Goal: Information Seeking & Learning: Learn about a topic

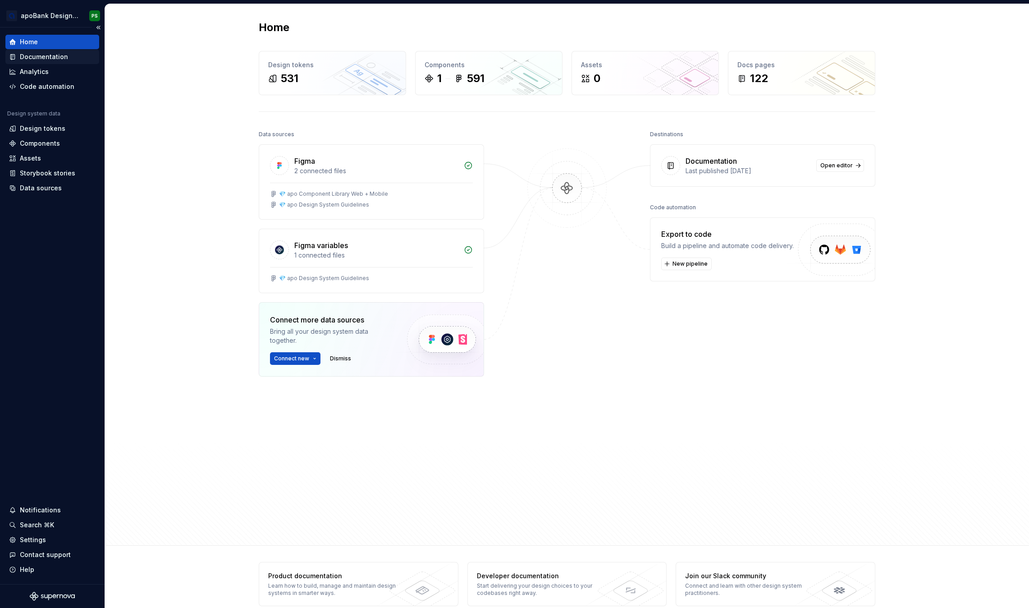
click at [42, 57] on div "Documentation" at bounding box center [44, 56] width 48 height 9
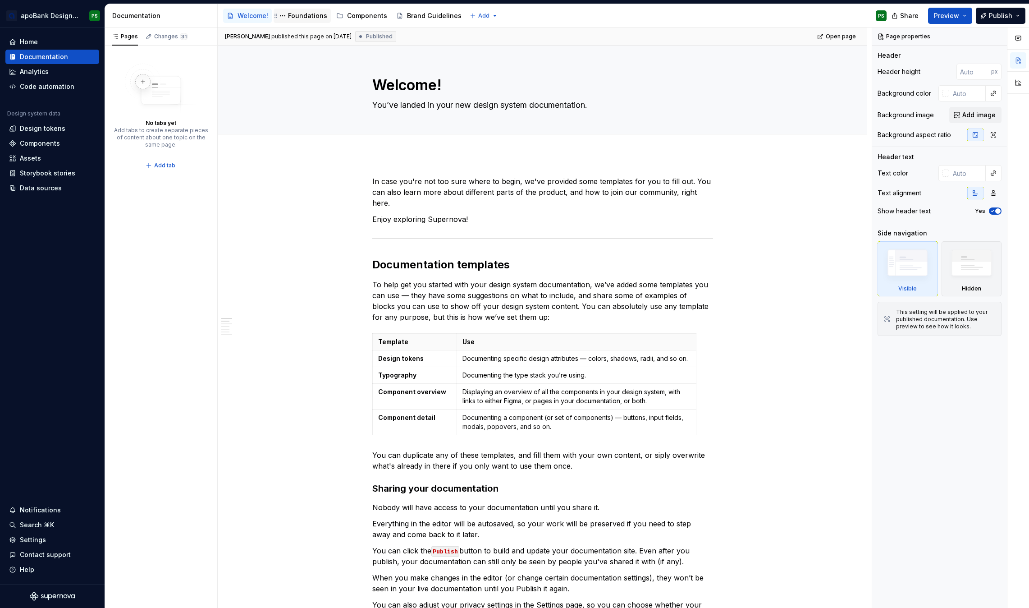
click at [301, 15] on div "Foundations" at bounding box center [307, 15] width 39 height 9
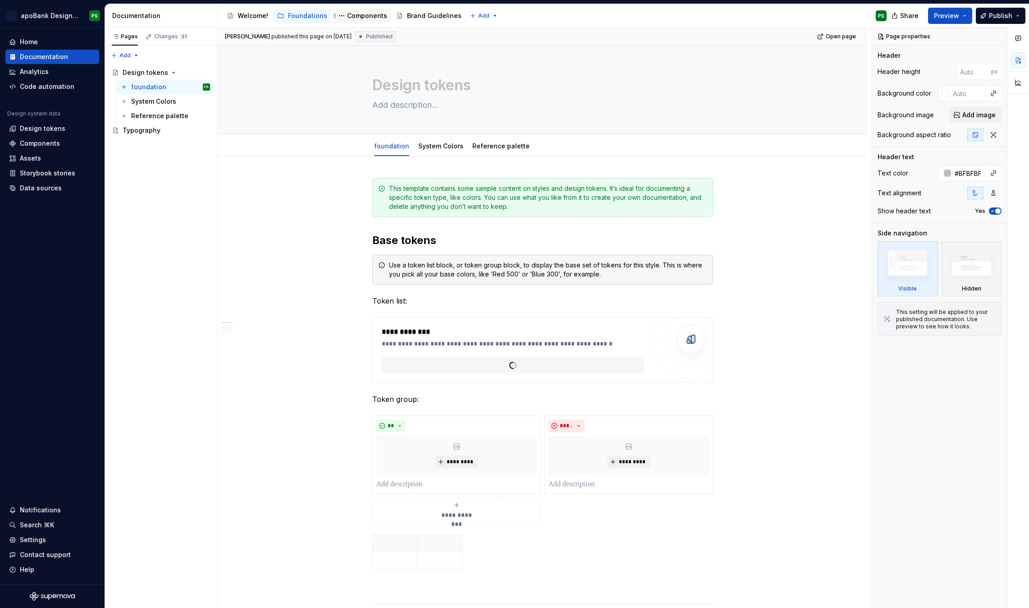
click at [366, 15] on div "Components" at bounding box center [367, 15] width 40 height 9
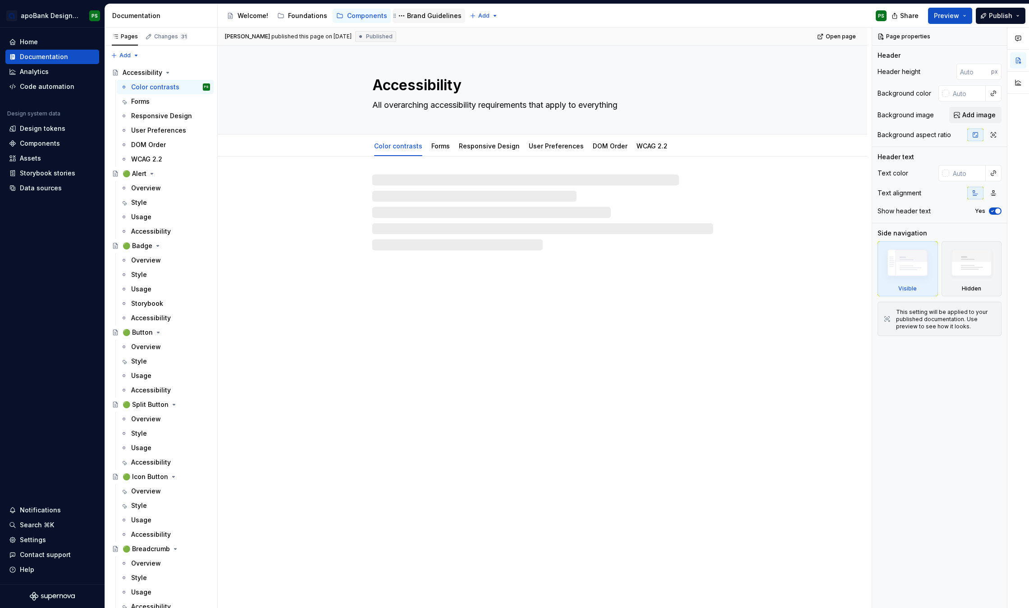
click at [426, 18] on div "Brand Guidelines" at bounding box center [434, 15] width 55 height 9
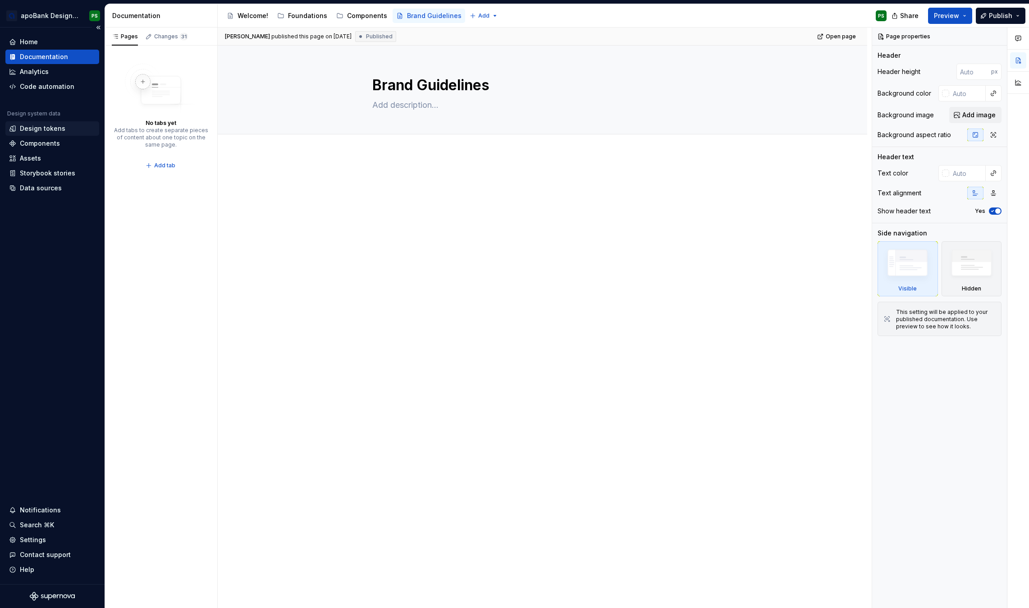
click at [45, 133] on div "Design tokens" at bounding box center [43, 128] width 46 height 9
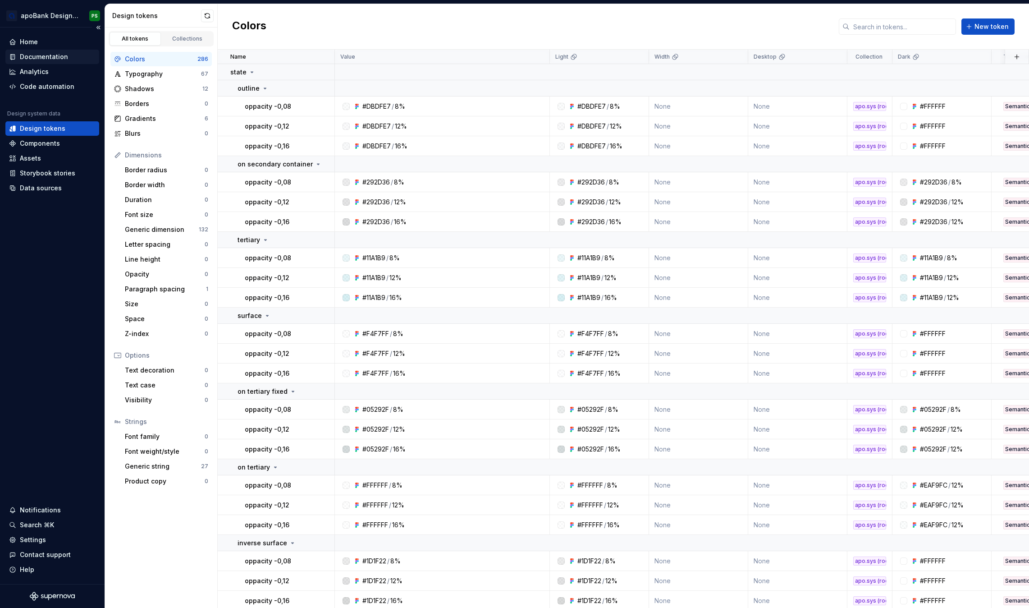
click at [41, 58] on div "Documentation" at bounding box center [44, 56] width 48 height 9
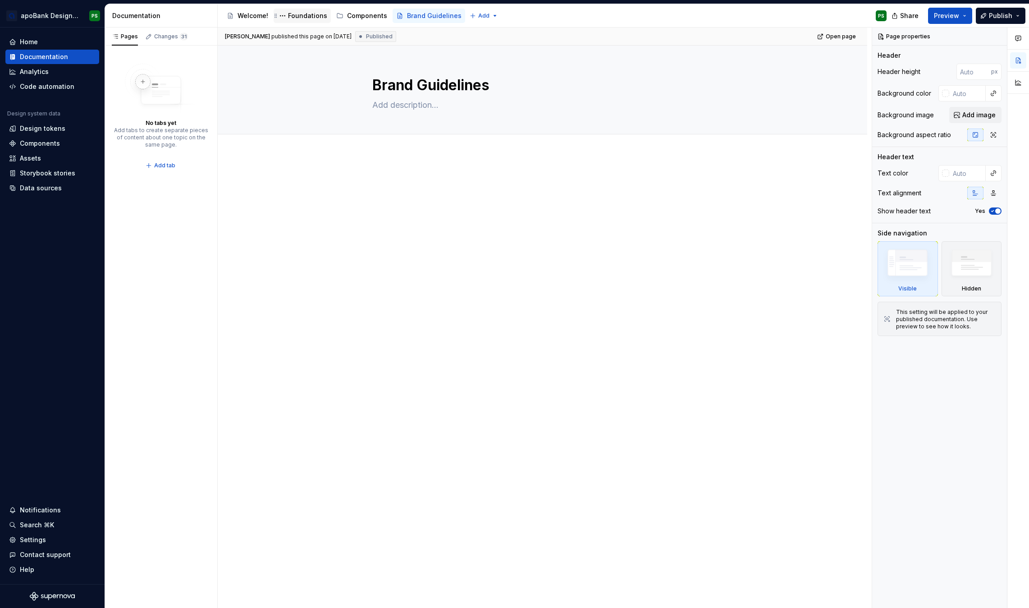
click at [300, 17] on div "Foundations" at bounding box center [307, 15] width 39 height 9
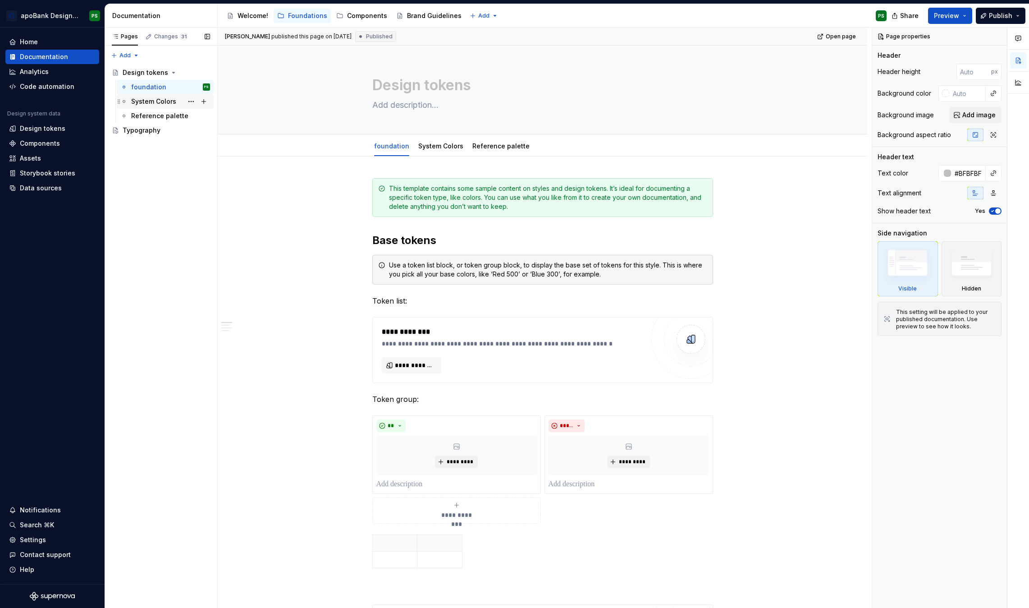
click at [157, 103] on div "System Colors" at bounding box center [153, 101] width 45 height 9
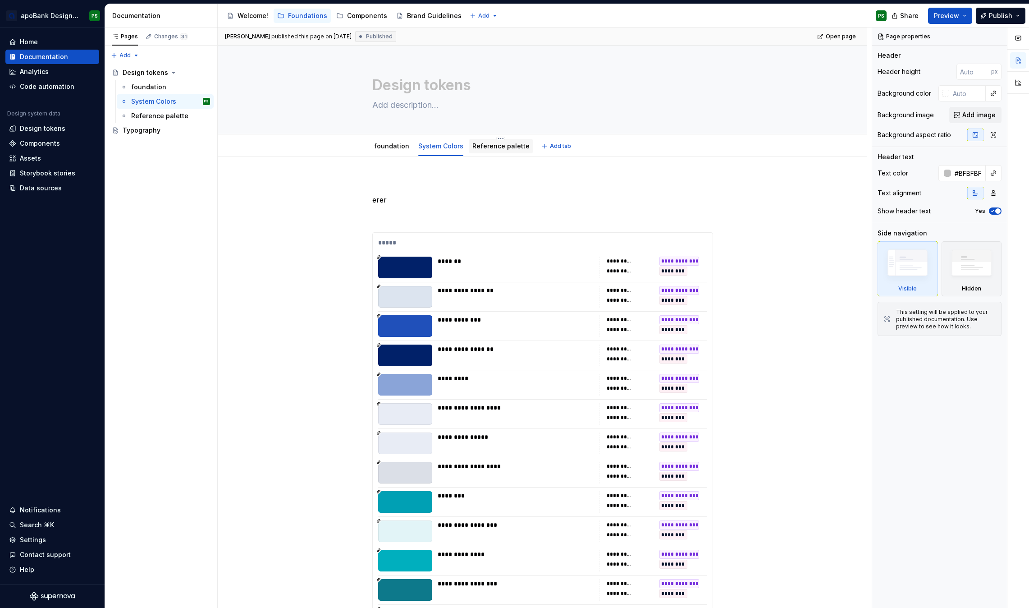
click at [494, 146] on link "Reference palette" at bounding box center [500, 146] width 57 height 8
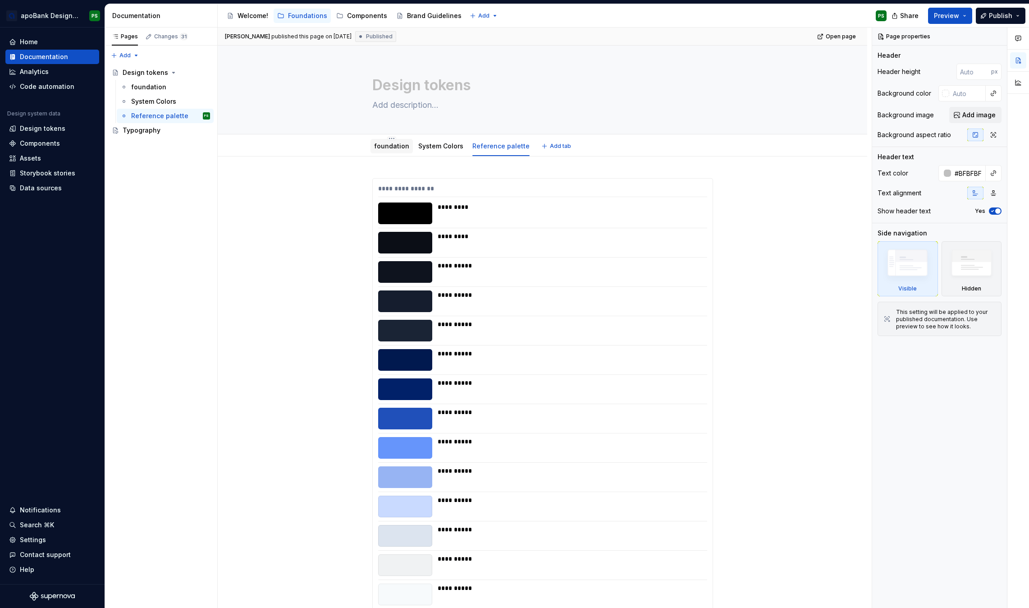
click at [399, 148] on link "foundation" at bounding box center [391, 146] width 35 height 8
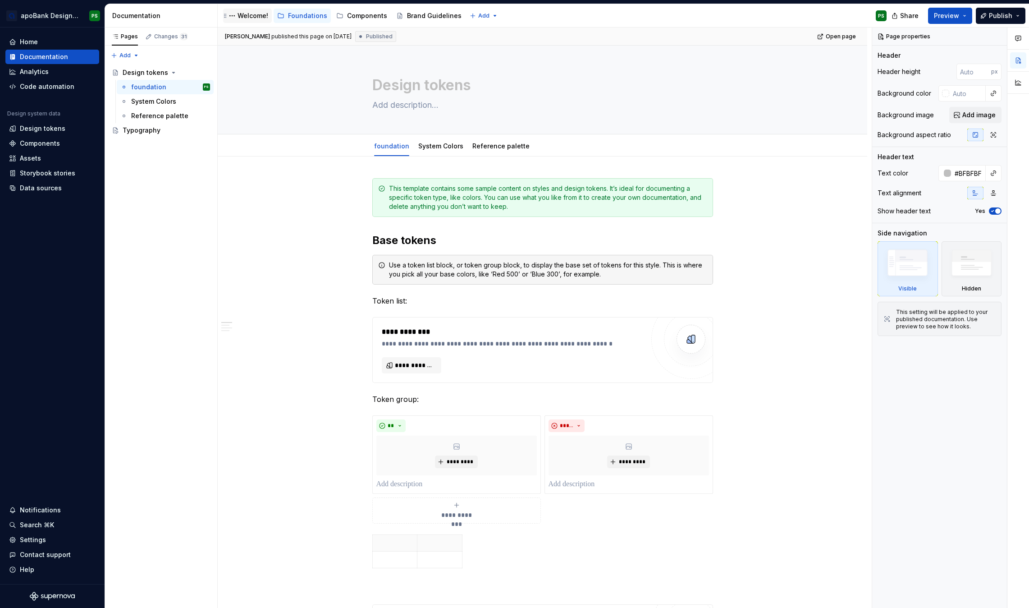
click at [254, 15] on div "Welcome!" at bounding box center [253, 15] width 31 height 9
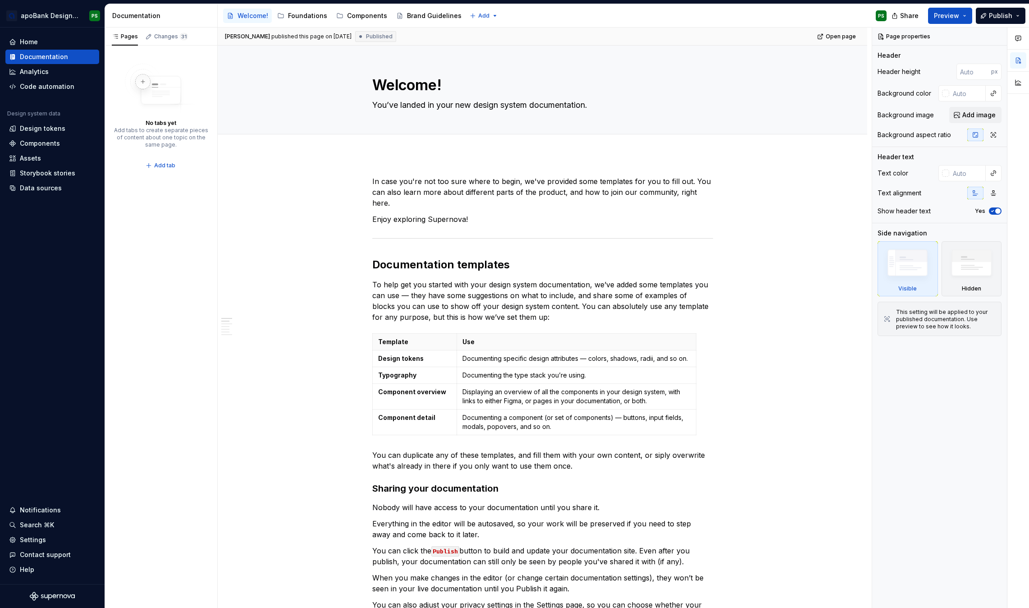
click at [151, 22] on div "Documentation" at bounding box center [161, 15] width 113 height 23
click at [35, 72] on div "Analytics" at bounding box center [34, 71] width 29 height 9
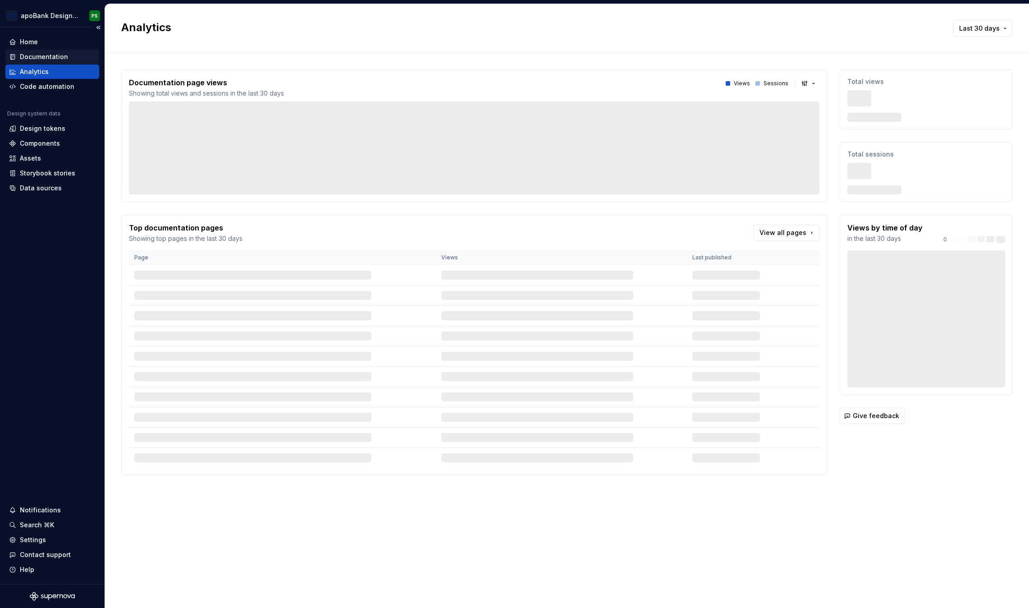
click at [46, 56] on div "Documentation" at bounding box center [44, 56] width 48 height 9
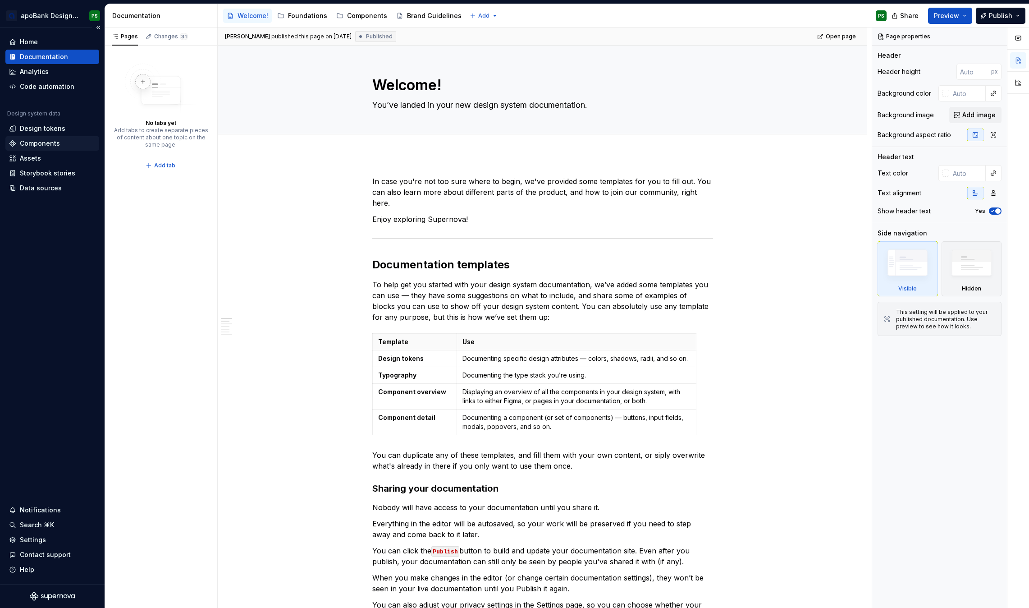
click at [34, 142] on div "Components" at bounding box center [40, 143] width 40 height 9
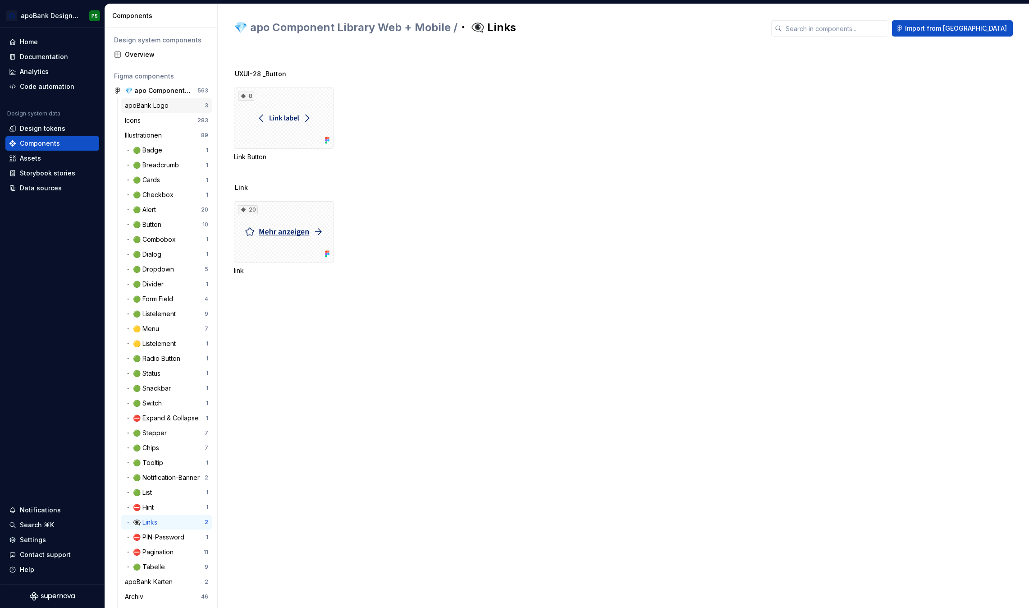
click at [161, 104] on div "apoBank Logo" at bounding box center [148, 105] width 47 height 9
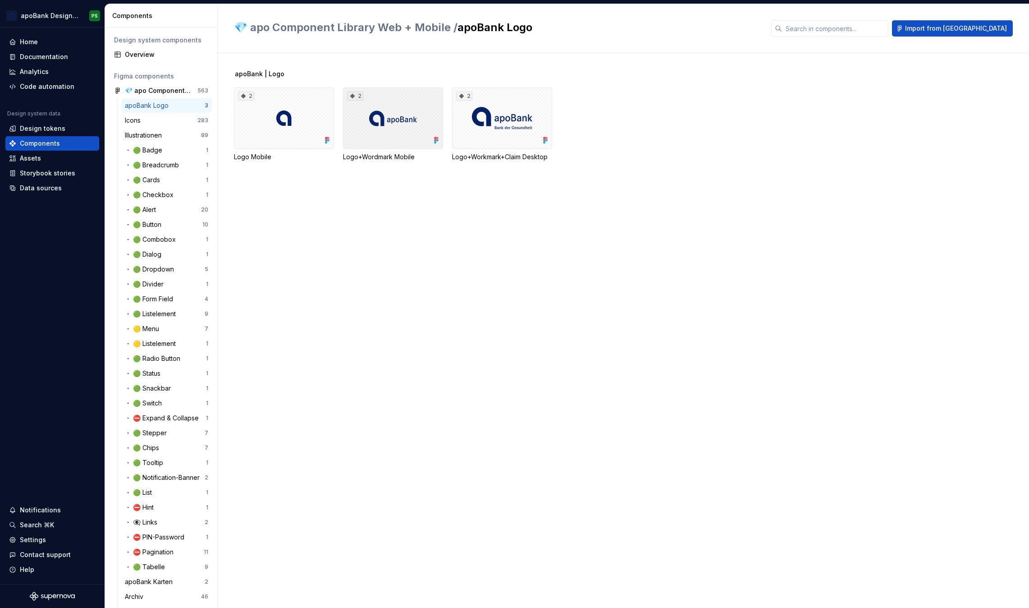
click at [413, 117] on div "2" at bounding box center [393, 117] width 100 height 61
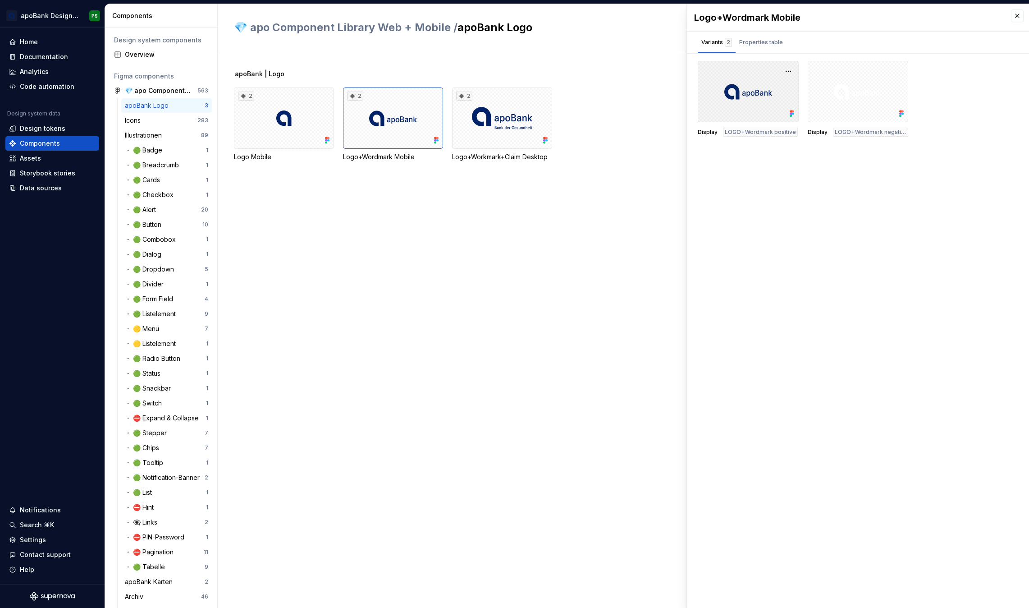
click at [779, 87] on div at bounding box center [748, 91] width 101 height 61
click at [764, 44] on div "Properties table" at bounding box center [761, 42] width 44 height 9
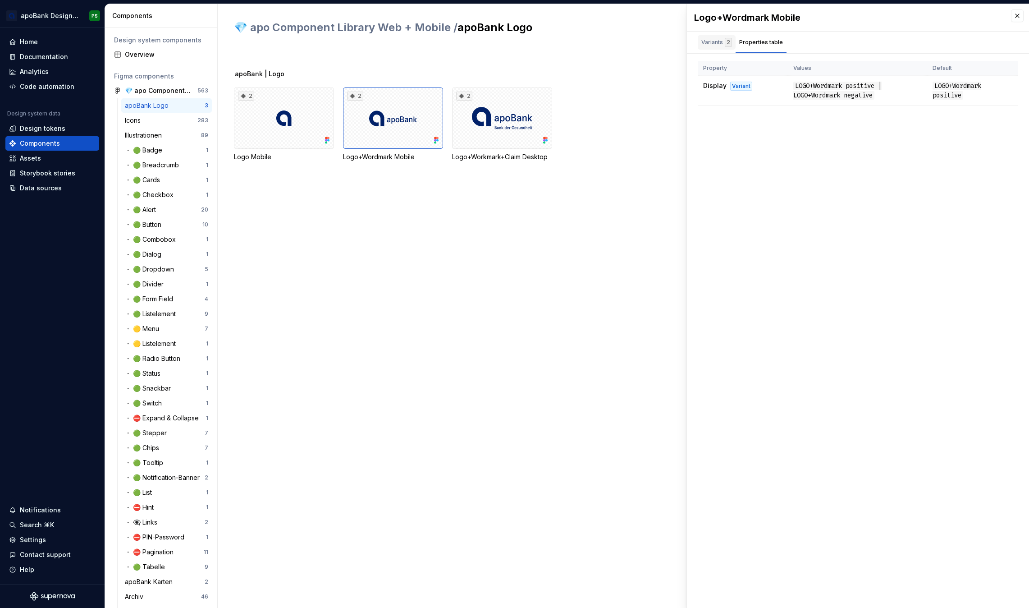
click at [715, 41] on div "Variants 2" at bounding box center [717, 42] width 31 height 9
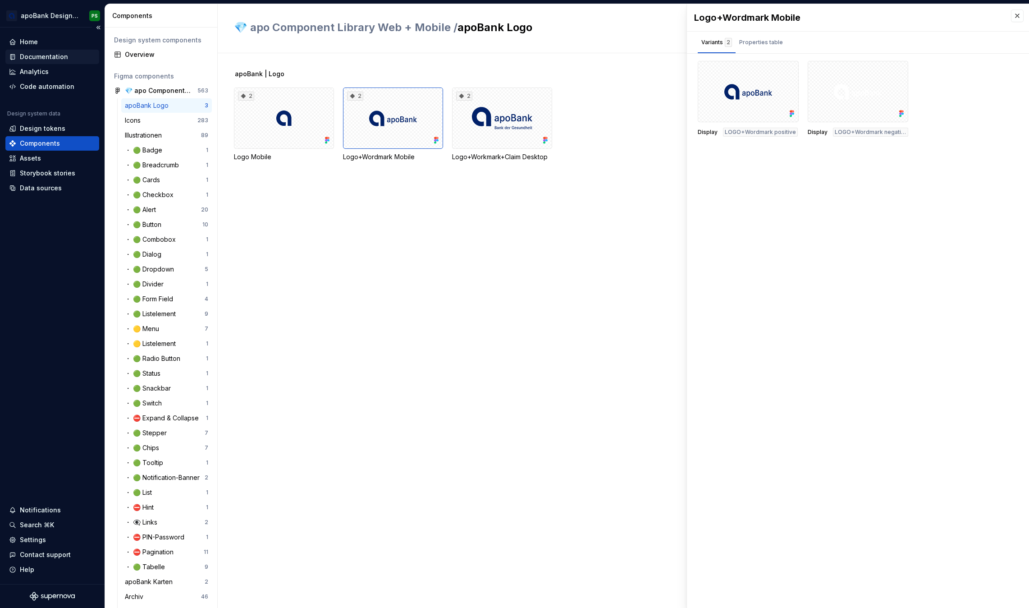
click at [37, 56] on div "Documentation" at bounding box center [44, 56] width 48 height 9
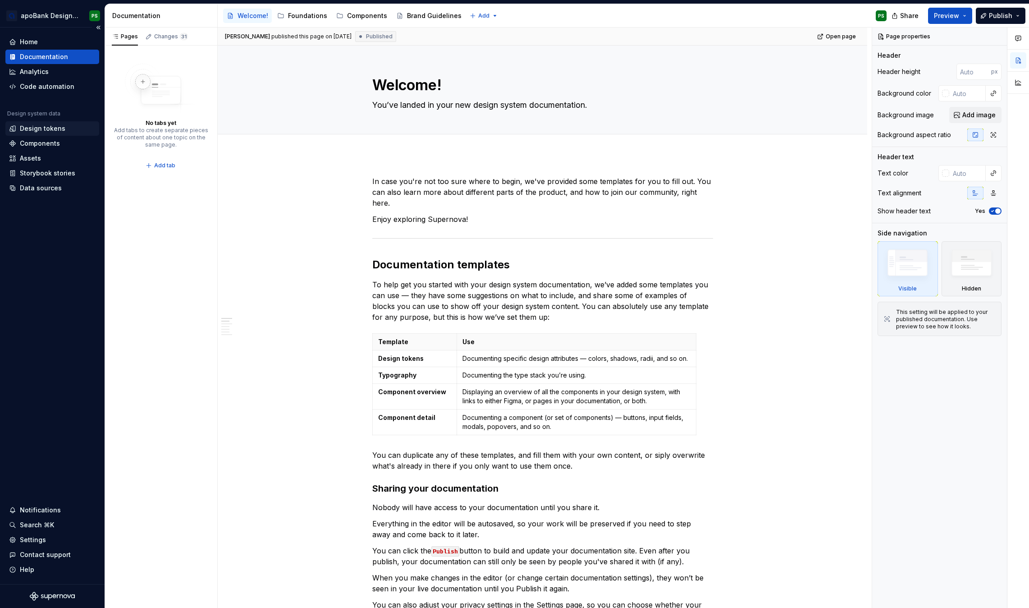
click at [32, 130] on div "Design tokens" at bounding box center [43, 128] width 46 height 9
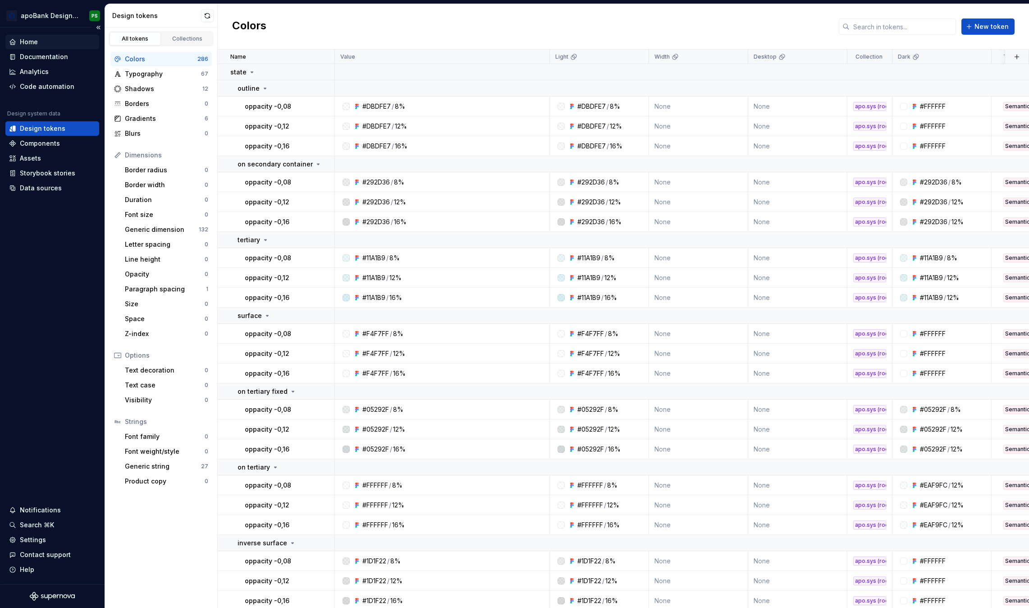
click at [32, 37] on div "Home" at bounding box center [52, 42] width 94 height 14
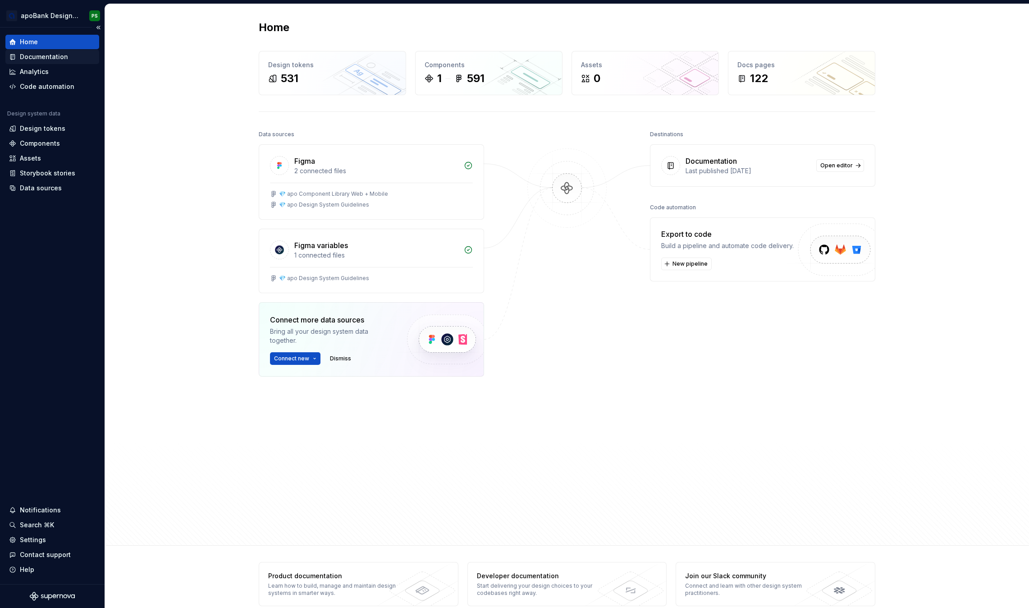
click at [35, 58] on div "Documentation" at bounding box center [44, 56] width 48 height 9
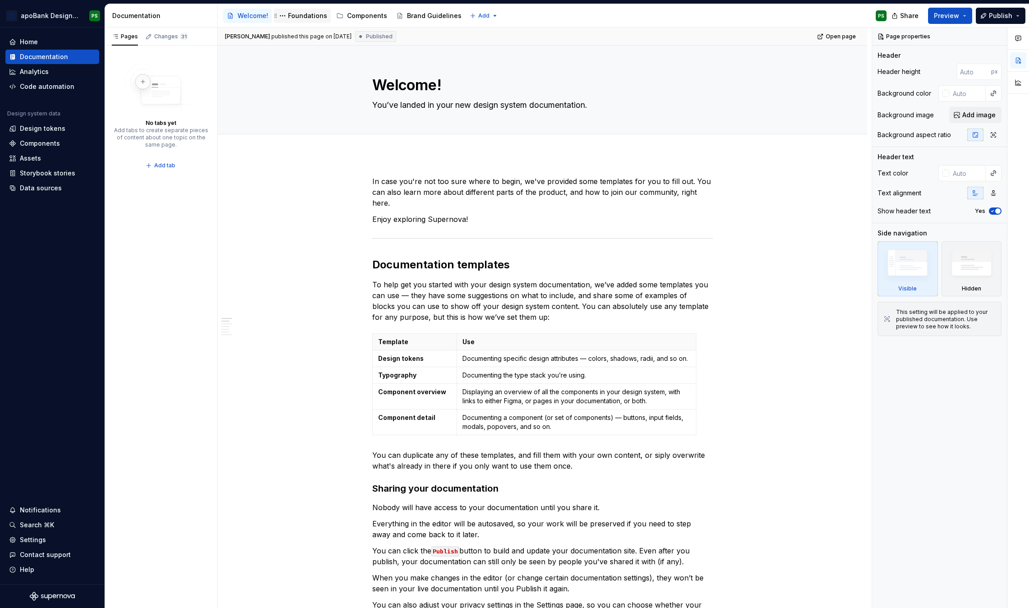
click at [301, 16] on div "Foundations" at bounding box center [307, 15] width 39 height 9
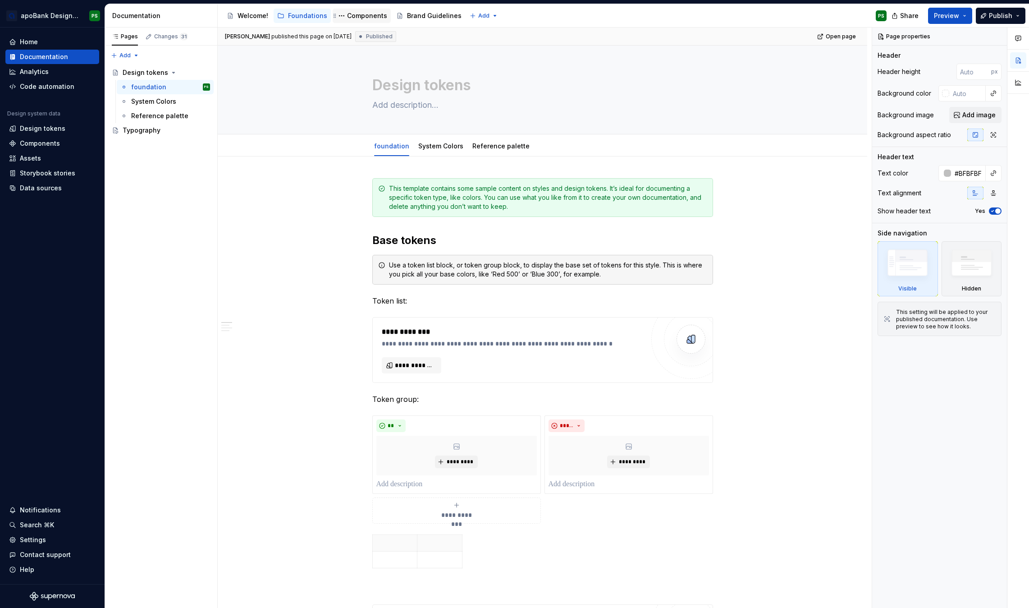
click at [363, 15] on div "Components" at bounding box center [367, 15] width 40 height 9
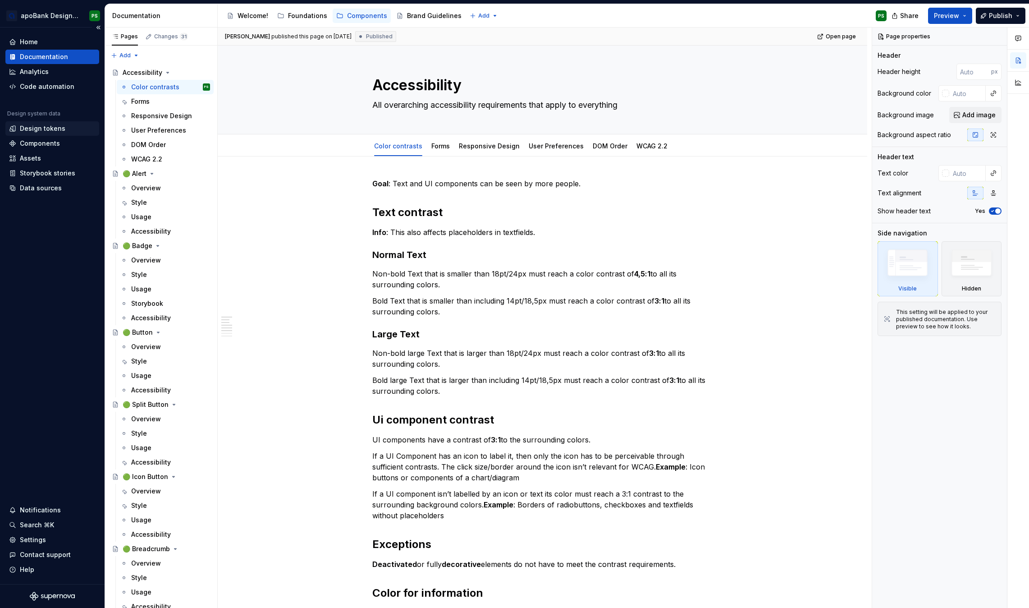
type textarea "*"
click at [39, 130] on div "Design tokens" at bounding box center [43, 128] width 46 height 9
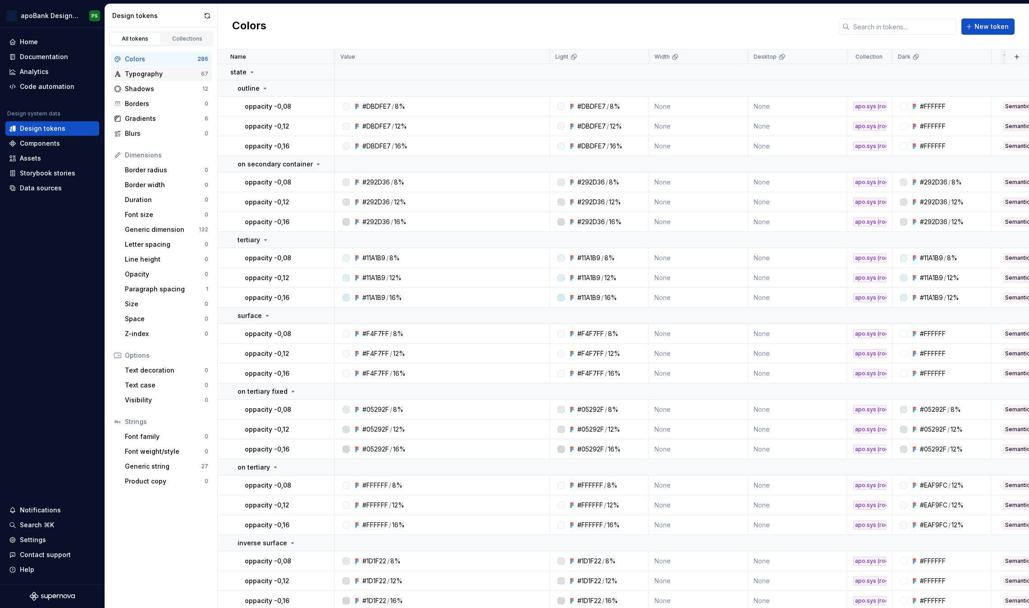
click at [144, 72] on div "Typography" at bounding box center [163, 73] width 76 height 9
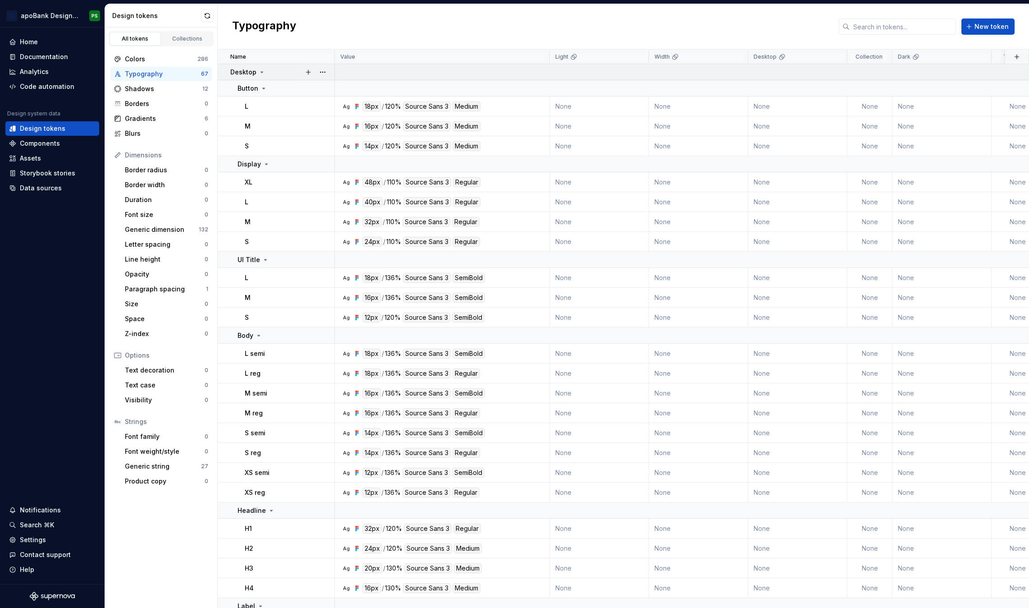
click at [261, 73] on icon at bounding box center [261, 72] width 7 height 7
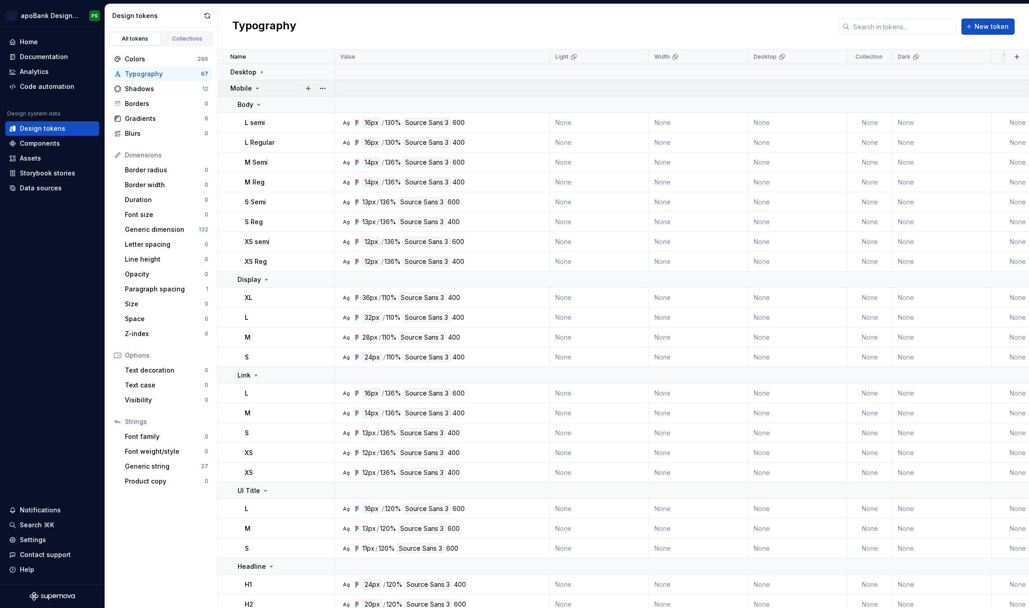
click at [257, 88] on icon at bounding box center [258, 88] width 2 height 1
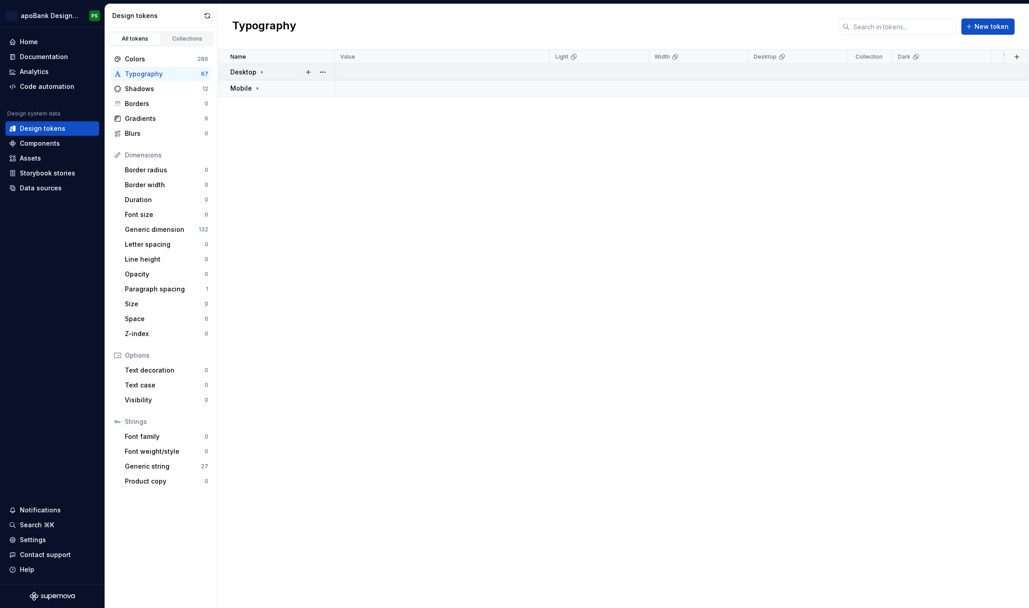
click at [263, 71] on icon at bounding box center [261, 72] width 7 height 7
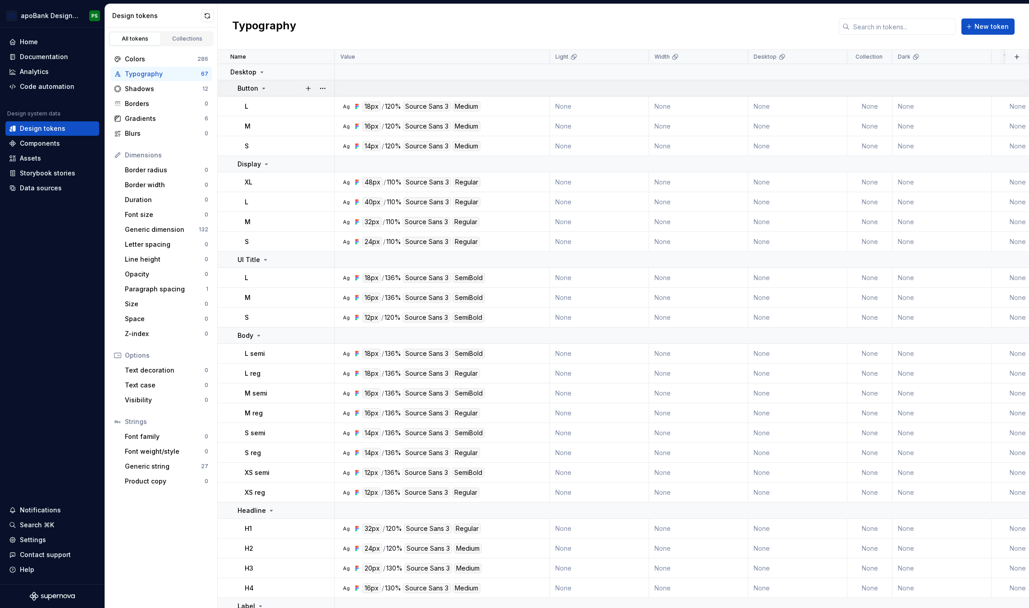
click at [262, 87] on icon at bounding box center [263, 88] width 7 height 7
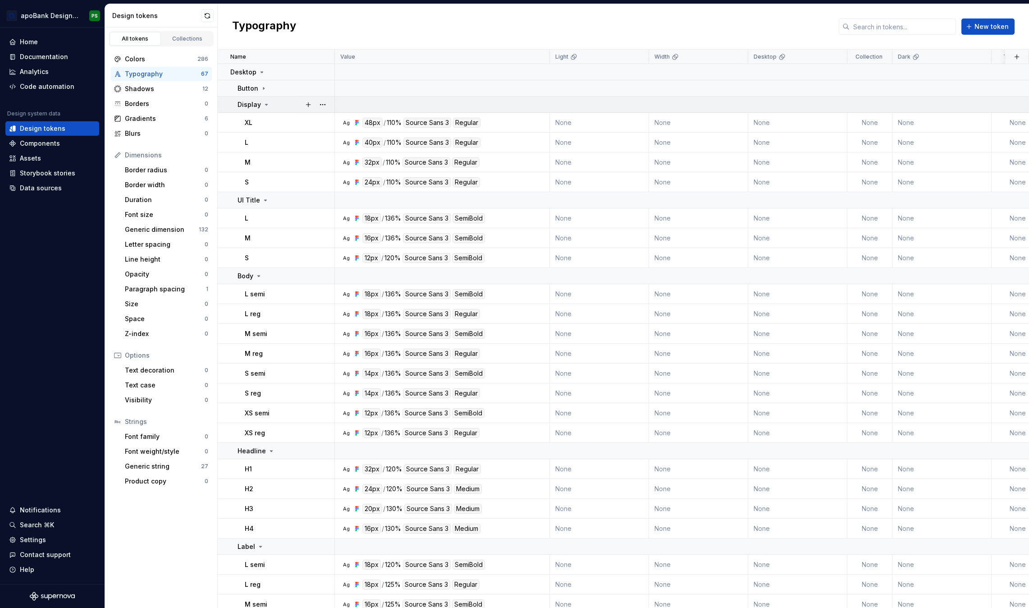
click at [263, 104] on icon at bounding box center [266, 104] width 7 height 7
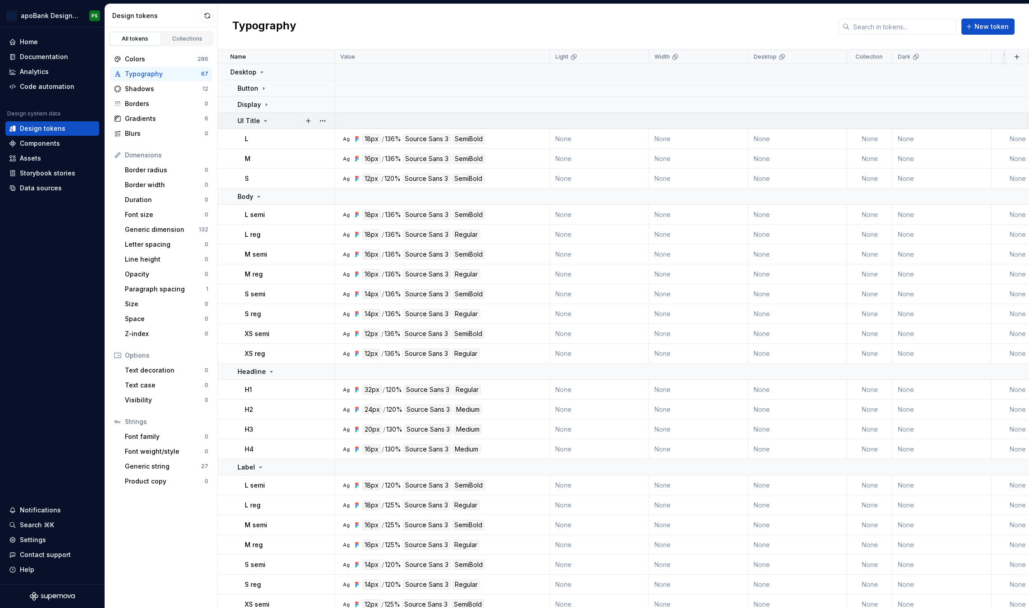
click at [258, 121] on p "UI Title" at bounding box center [249, 120] width 23 height 9
